Goal: Find specific page/section: Find specific page/section

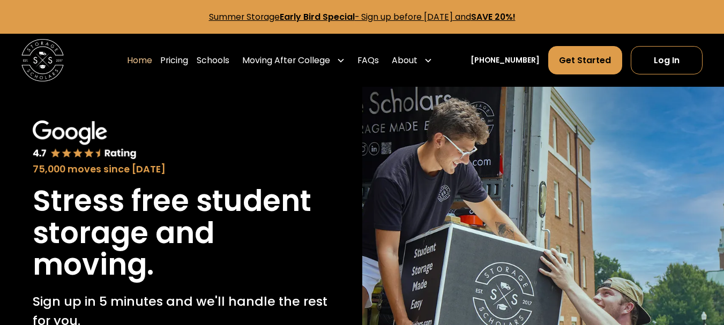
scroll to position [54, 0]
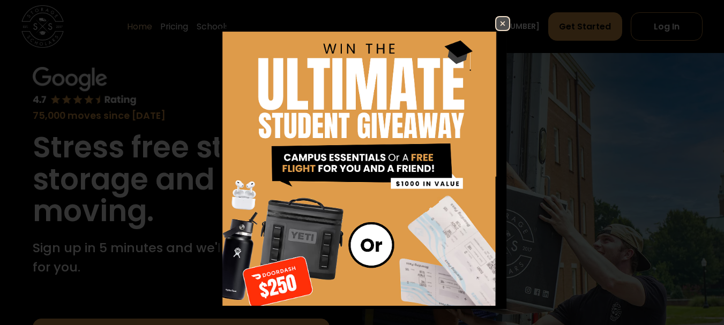
click at [496, 25] on img at bounding box center [502, 23] width 13 height 13
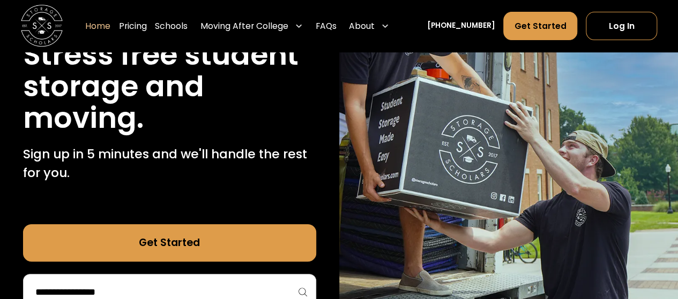
scroll to position [161, 0]
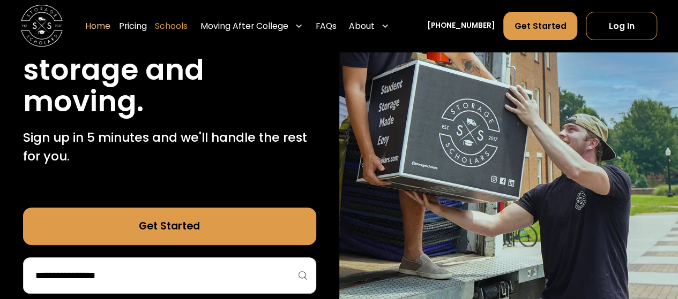
click at [187, 26] on link "Schools" at bounding box center [171, 26] width 33 height 29
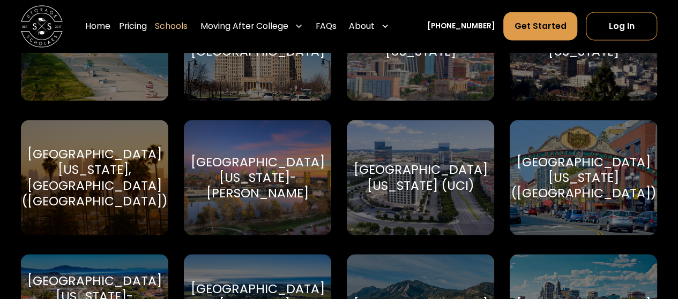
scroll to position [4767, 0]
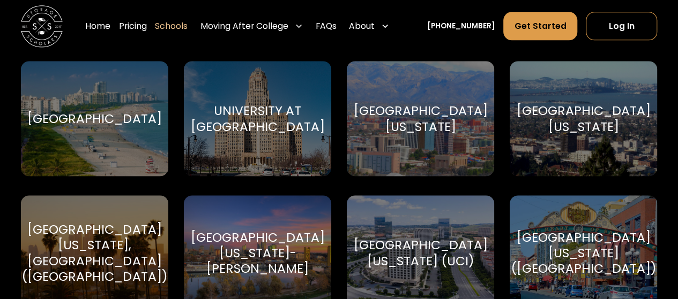
click at [184, 27] on link "Schools" at bounding box center [171, 26] width 33 height 29
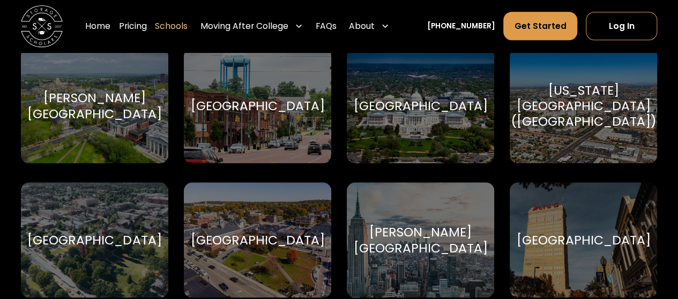
scroll to position [321, 0]
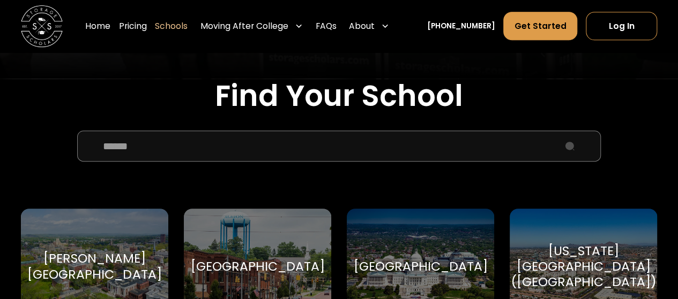
click at [147, 147] on input "School Select Form" at bounding box center [338, 147] width 523 height 32
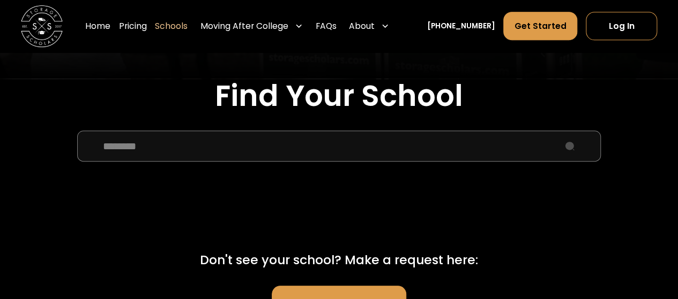
click at [568, 145] on input "********" at bounding box center [338, 147] width 523 height 32
type input "********"
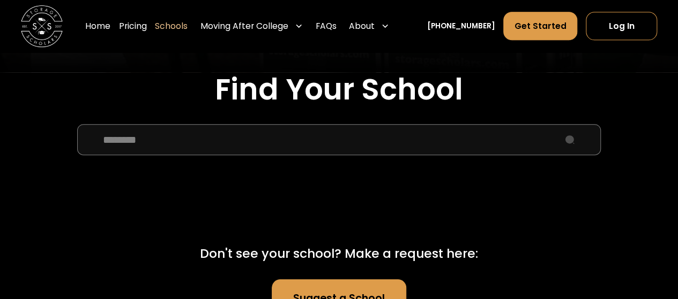
scroll to position [214, 0]
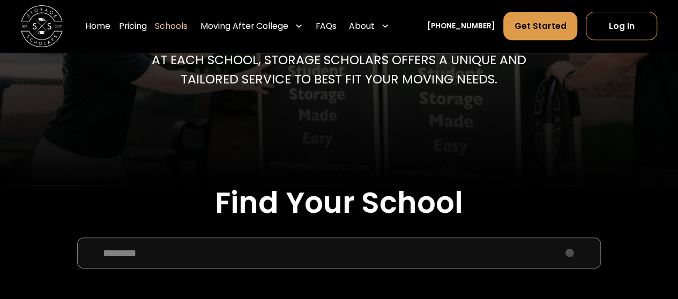
click at [168, 254] on input "********" at bounding box center [338, 254] width 523 height 32
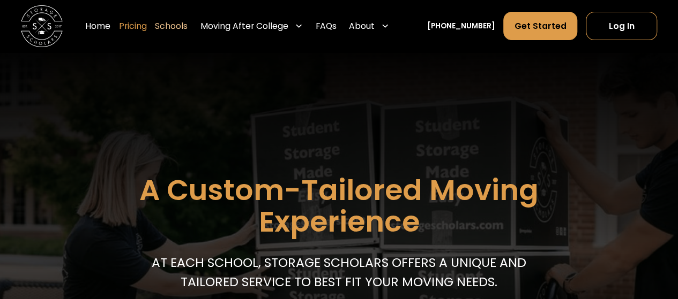
scroll to position [0, 0]
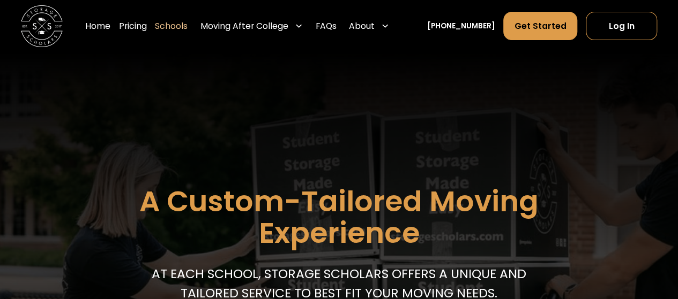
click at [179, 26] on link "Schools" at bounding box center [171, 26] width 33 height 29
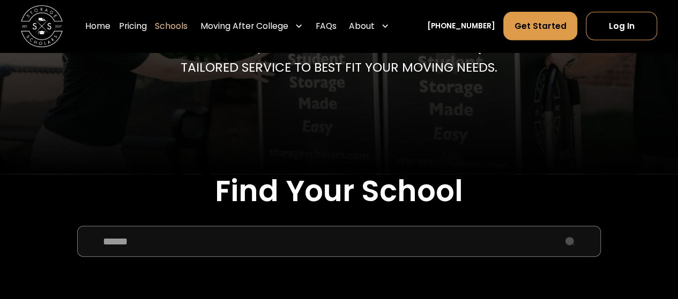
scroll to position [214, 0]
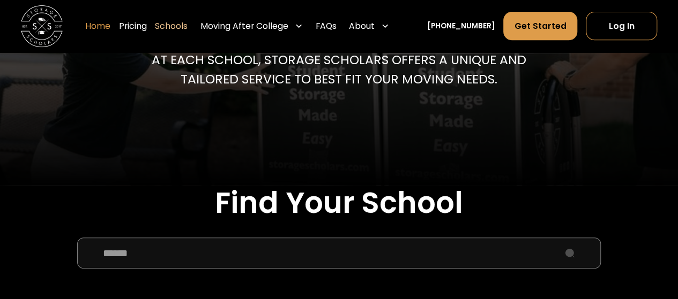
click at [110, 26] on link "Home" at bounding box center [97, 26] width 25 height 29
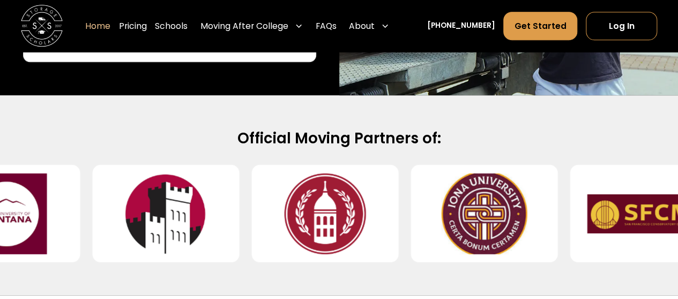
scroll to position [375, 0]
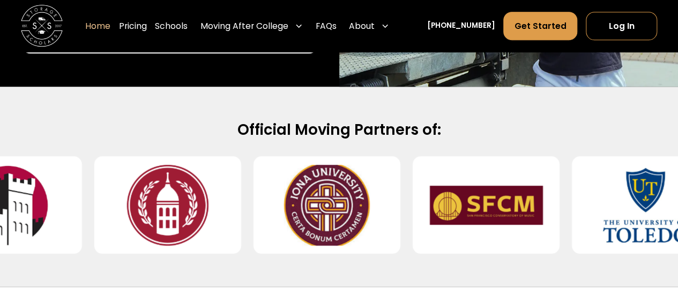
click at [172, 44] on input "search" at bounding box center [169, 35] width 270 height 18
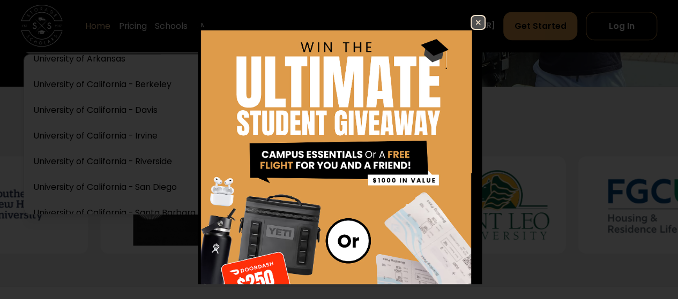
scroll to position [268, 0]
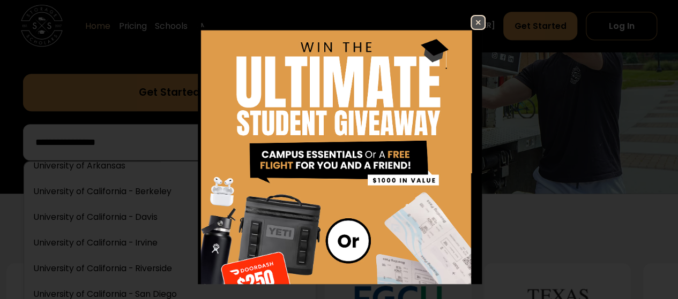
click at [70, 194] on div "Enter Giveaway" at bounding box center [339, 149] width 678 height 299
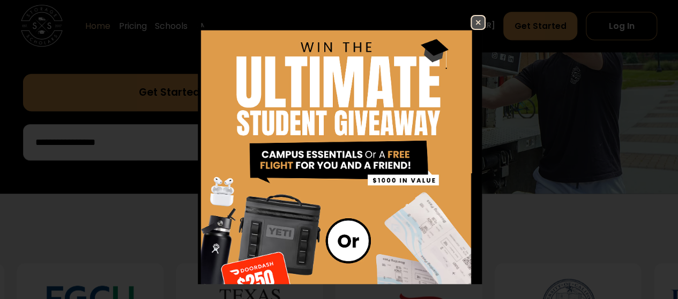
click at [471, 21] on img at bounding box center [477, 22] width 13 height 13
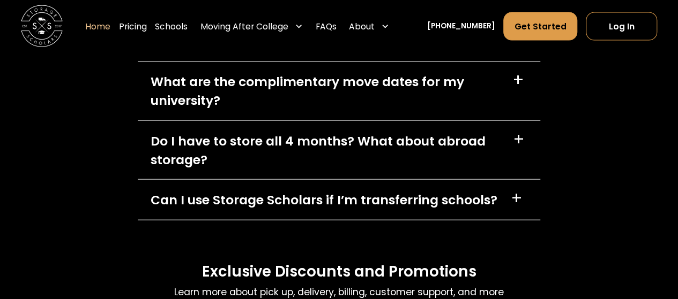
scroll to position [2892, 0]
